Goal: Task Accomplishment & Management: Manage account settings

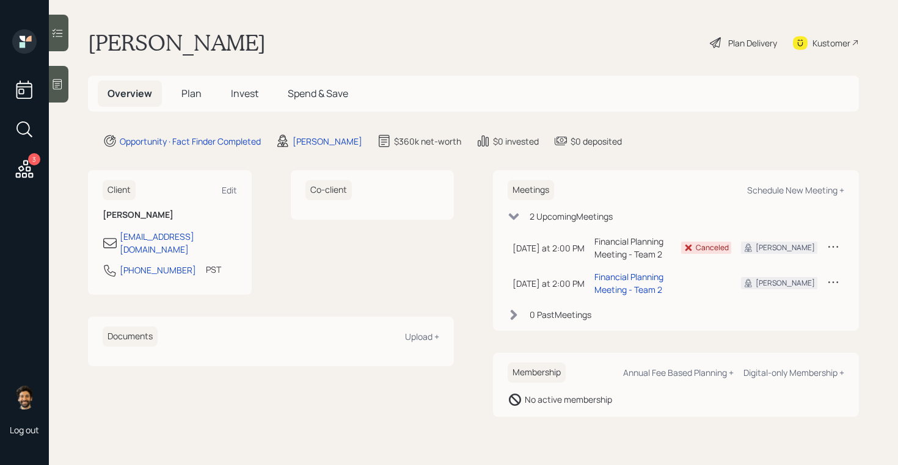
click at [517, 316] on icon at bounding box center [514, 315] width 12 height 12
click at [796, 189] on div "Schedule New Meeting +" at bounding box center [795, 190] width 97 height 12
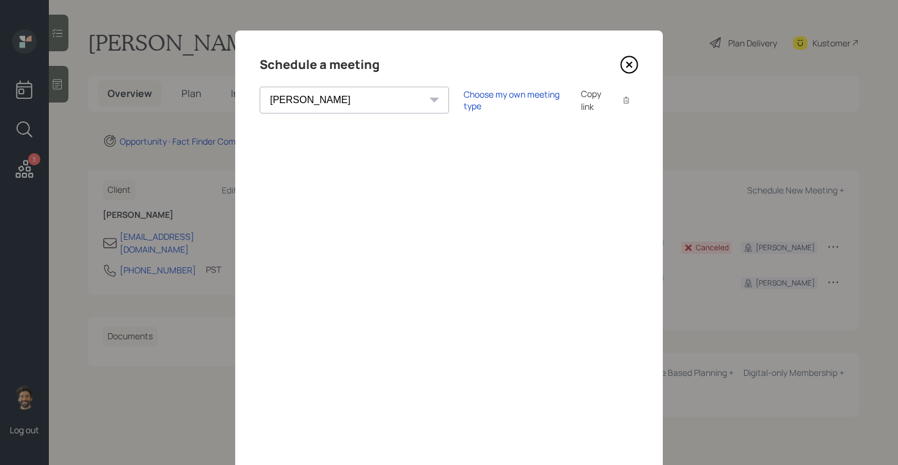
click at [314, 103] on select "Theresa Spinello Matthew Burke Xavier Ross Eitan Bar-David Ian Yamey Trevor Nel…" at bounding box center [354, 100] width 189 height 27
select select "round-robin"
click at [260, 87] on select "Theresa Spinello Matthew Burke Xavier Ross Eitan Bar-David Ian Yamey Trevor Nel…" at bounding box center [354, 100] width 189 height 27
click at [628, 71] on icon at bounding box center [629, 65] width 18 height 18
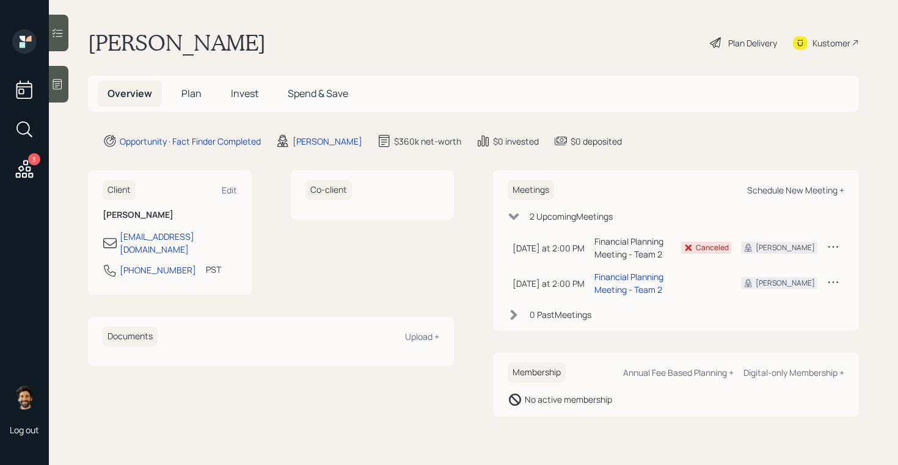
click at [802, 191] on div "Schedule New Meeting +" at bounding box center [795, 190] width 97 height 12
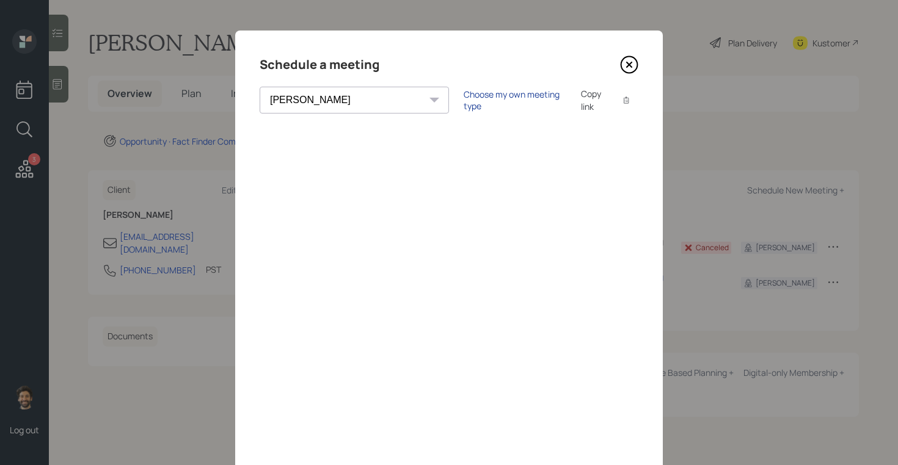
click at [464, 104] on div "Choose my own meeting type" at bounding box center [515, 100] width 103 height 23
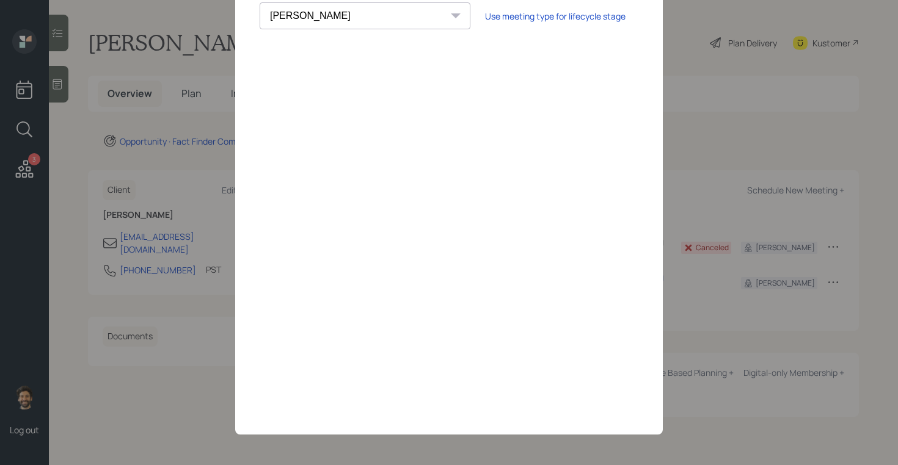
click at [319, 16] on select "Theresa Spinello Matthew Burke Xavier Ross Eitan Bar-David Ian Yamey Trevor Nel…" at bounding box center [365, 15] width 211 height 27
click at [260, 2] on select "Theresa Spinello Matthew Burke Xavier Ross Eitan Bar-David Ian Yamey Trevor Nel…" at bounding box center [365, 15] width 211 height 27
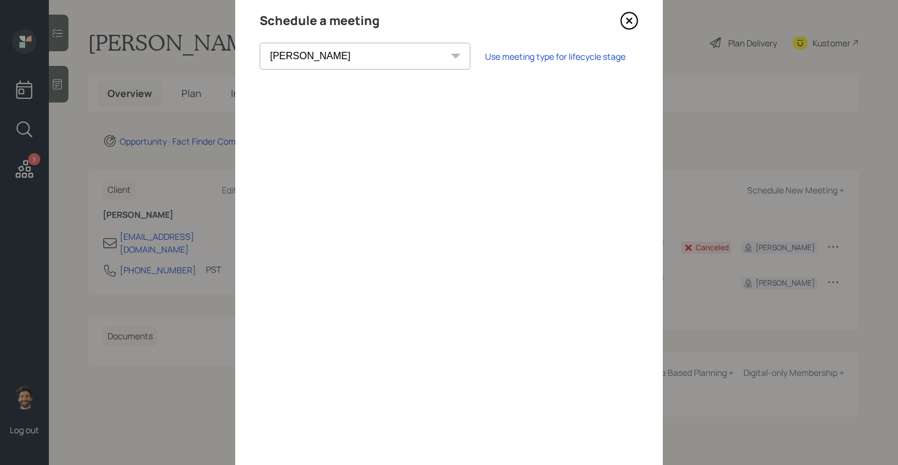
scroll to position [78, 0]
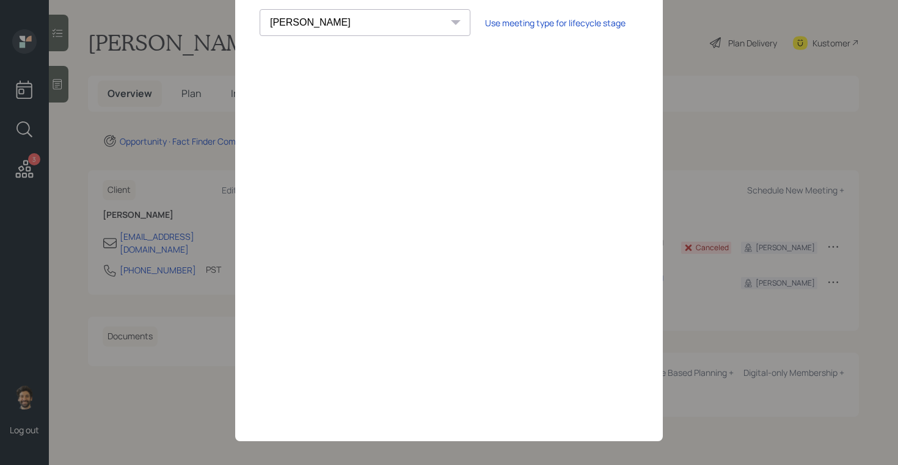
click at [322, 28] on select "Theresa Spinello Matthew Burke Xavier Ross Eitan Bar-David Ian Yamey Trevor Nel…" at bounding box center [365, 22] width 211 height 27
select select "f14b762f-c7c2-4b89-9227-8fa891345eea"
click at [260, 9] on select "Theresa Spinello Matthew Burke Xavier Ross Eitan Bar-David Ian Yamey Trevor Nel…" at bounding box center [365, 22] width 211 height 27
